Goal: Task Accomplishment & Management: Use online tool/utility

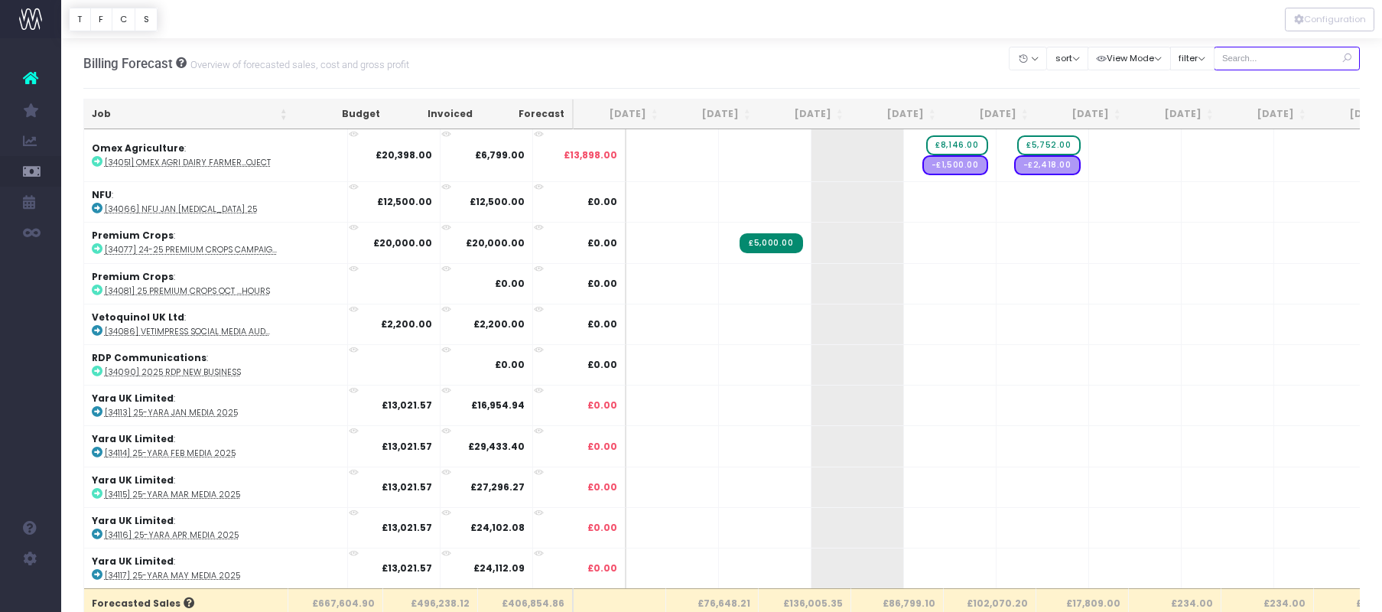
click at [1291, 59] on input "text" at bounding box center [1286, 59] width 147 height 24
type input "pes"
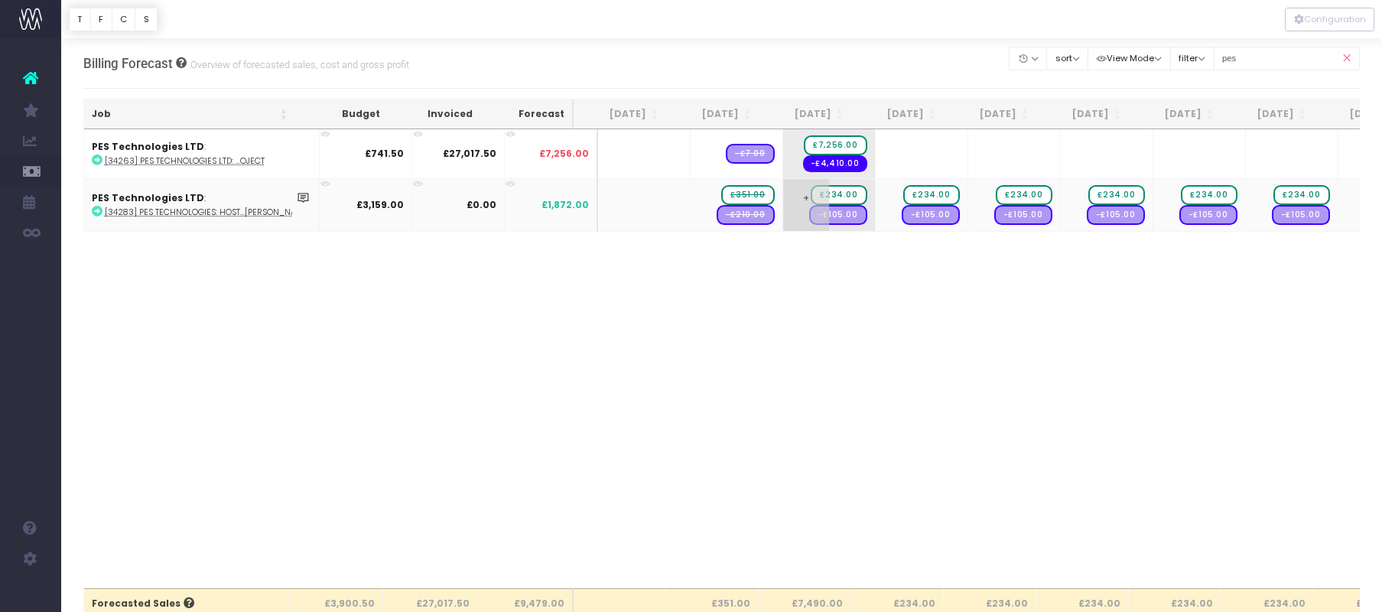
click at [819, 194] on span "£234.00" at bounding box center [838, 195] width 56 height 20
click at [788, 294] on body "Oh my... this is bad. wayahead wasn't able to load this page. Please contact su…" at bounding box center [691, 306] width 1382 height 612
click at [812, 206] on span "-£105.00" at bounding box center [838, 205] width 58 height 20
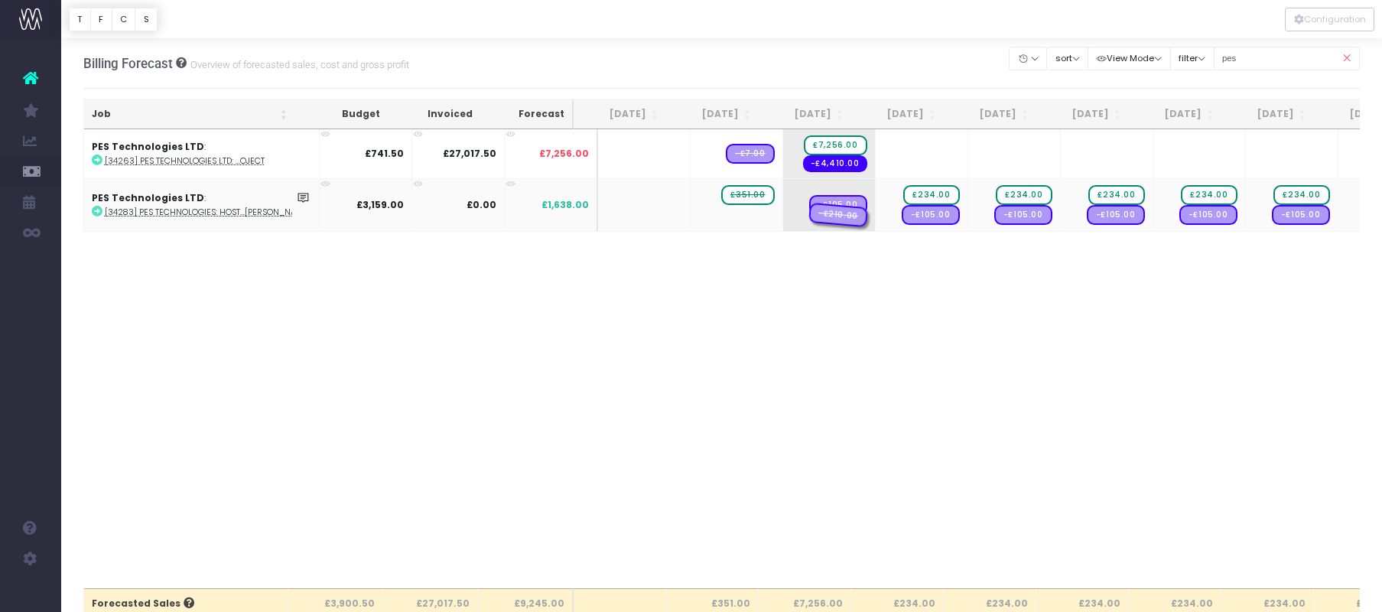
drag, startPoint x: 726, startPoint y: 216, endPoint x: 807, endPoint y: 218, distance: 81.8
drag, startPoint x: 716, startPoint y: 205, endPoint x: 793, endPoint y: 203, distance: 76.5
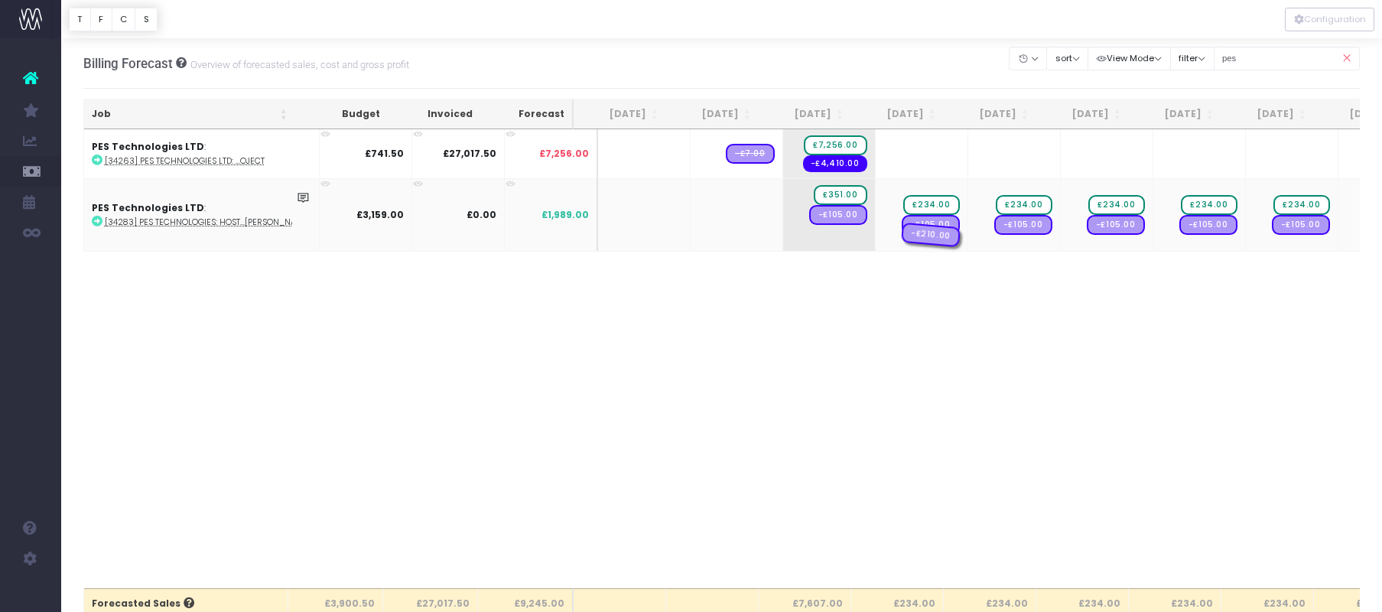
drag, startPoint x: 817, startPoint y: 240, endPoint x: 895, endPoint y: 241, distance: 78.0
drag, startPoint x: 908, startPoint y: 190, endPoint x: 807, endPoint y: 239, distance: 111.5
drag, startPoint x: 916, startPoint y: 224, endPoint x: 822, endPoint y: 221, distance: 94.1
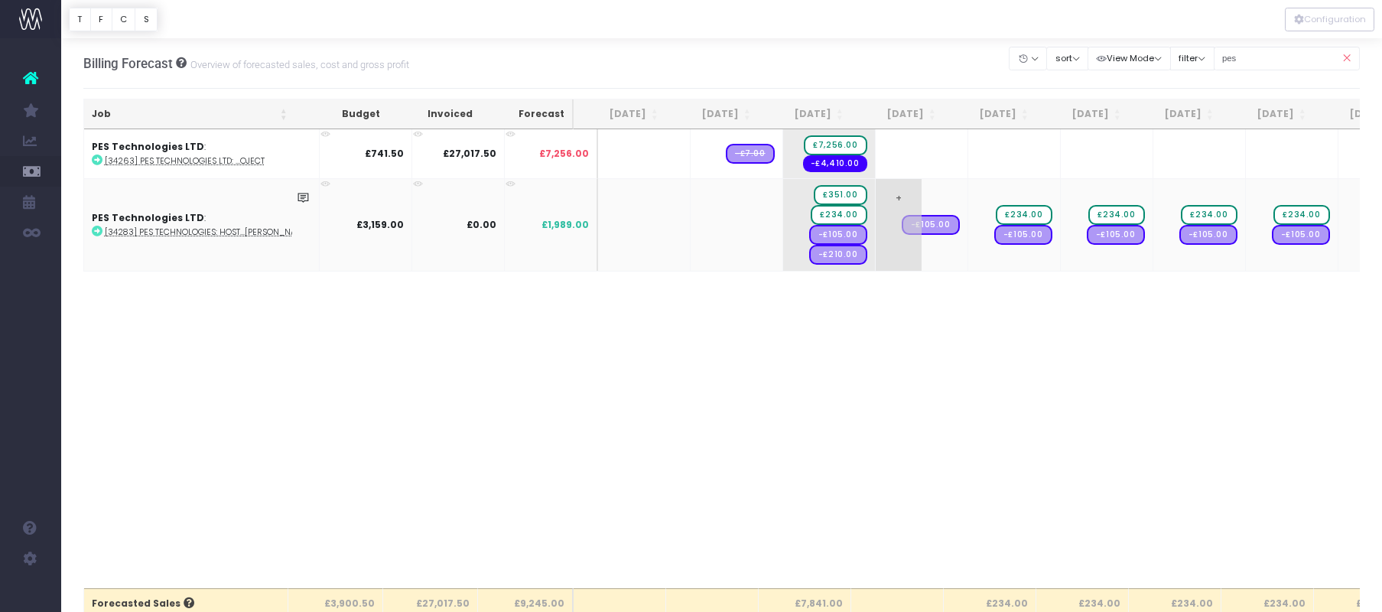
click at [914, 229] on span "-£105.00" at bounding box center [930, 225] width 58 height 20
drag, startPoint x: 824, startPoint y: 193, endPoint x: 889, endPoint y: 192, distance: 65.0
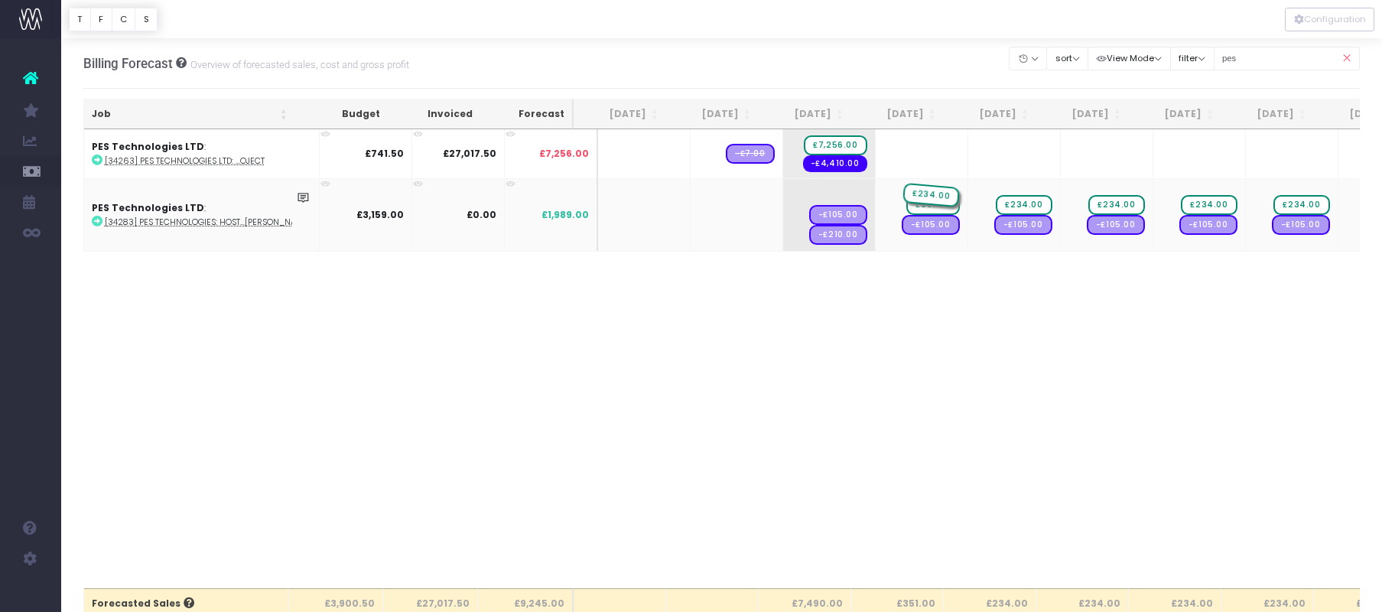
drag, startPoint x: 813, startPoint y: 193, endPoint x: 887, endPoint y: 185, distance: 73.9
drag, startPoint x: 807, startPoint y: 228, endPoint x: 887, endPoint y: 226, distance: 79.5
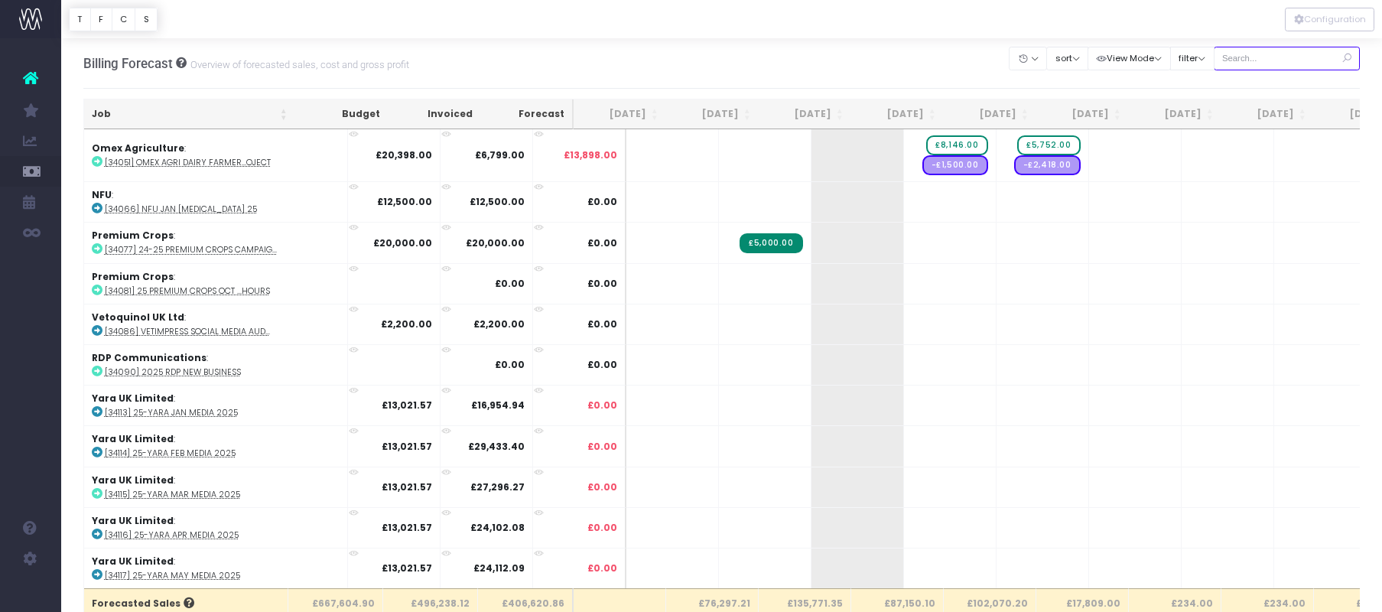
click at [1268, 52] on input "text" at bounding box center [1286, 59] width 147 height 24
type input "pes"
